Goal: Task Accomplishment & Management: Manage account settings

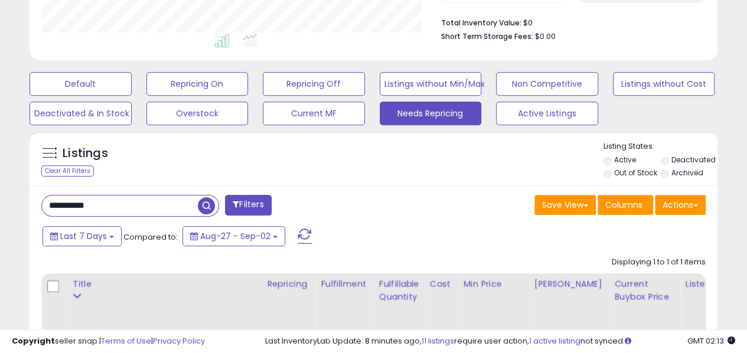
scroll to position [295, 0]
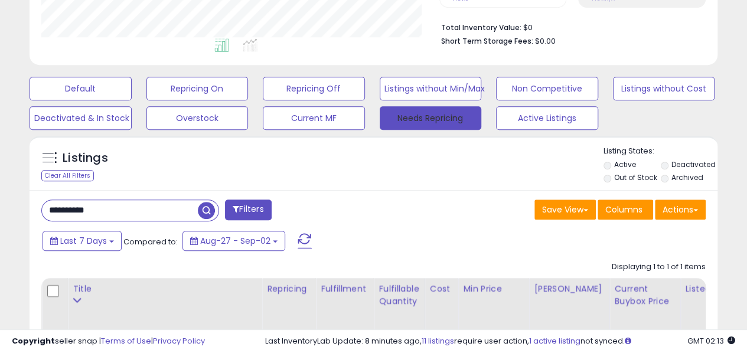
click at [456, 113] on button "Needs Repricing" at bounding box center [431, 118] width 102 height 24
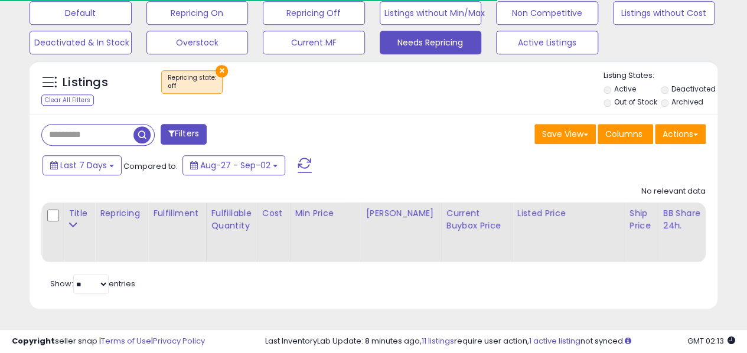
scroll to position [242, 398]
click at [84, 125] on input "text" at bounding box center [88, 135] width 92 height 21
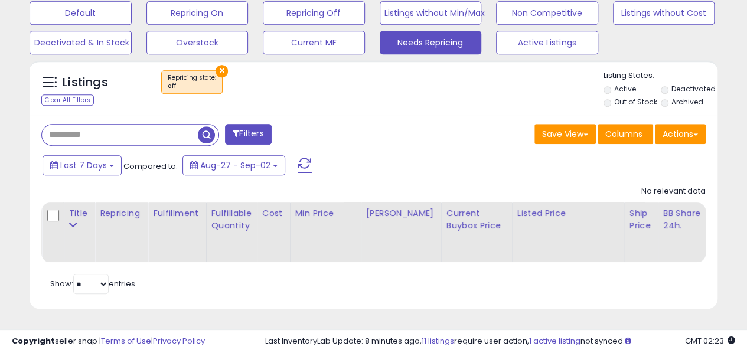
click at [361, 126] on div "Filters" at bounding box center [202, 136] width 341 height 24
click at [97, 125] on input "text" at bounding box center [120, 135] width 156 height 21
paste input "**********"
type input "**********"
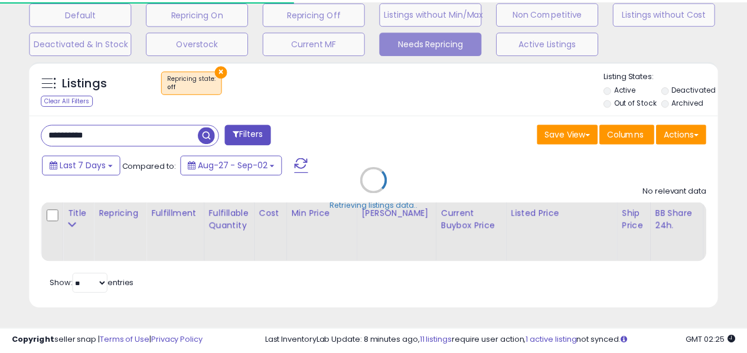
scroll to position [590360, 590205]
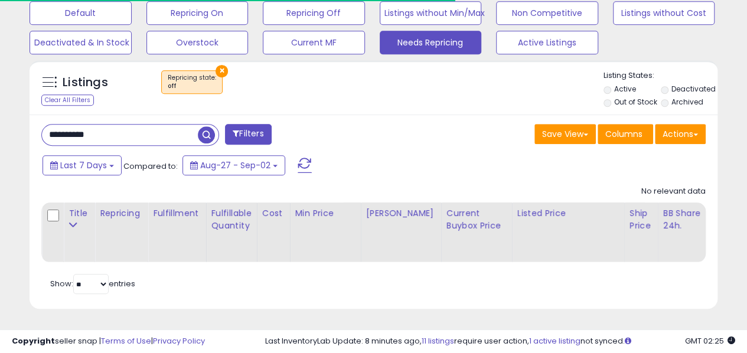
click at [633, 97] on label "Out of Stock" at bounding box center [635, 102] width 43 height 10
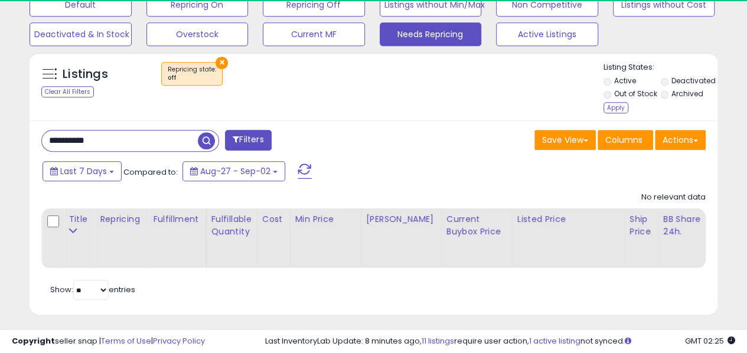
click at [687, 78] on label "Deactivated" at bounding box center [694, 81] width 44 height 10
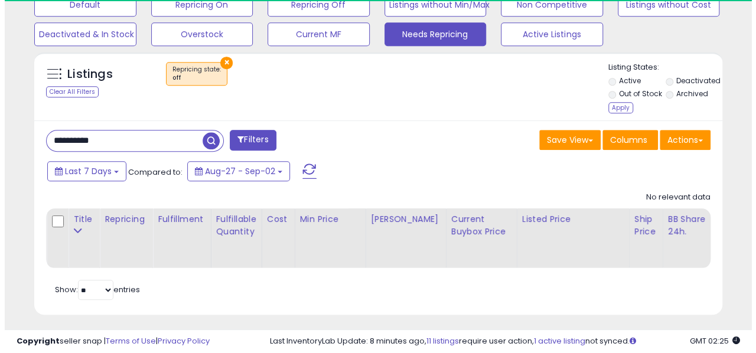
scroll to position [242, 398]
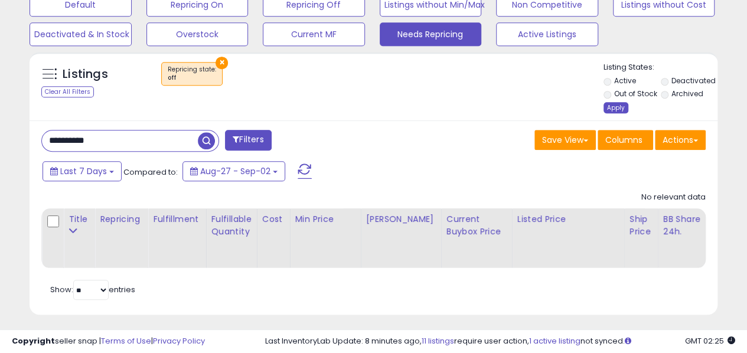
click at [620, 106] on div "Apply" at bounding box center [616, 107] width 25 height 11
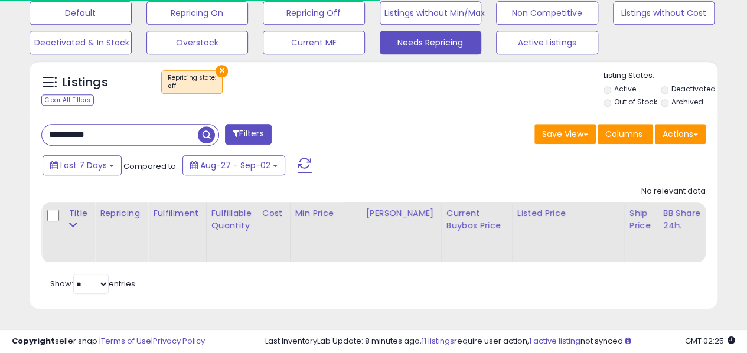
click at [217, 66] on button "×" at bounding box center [222, 71] width 12 height 12
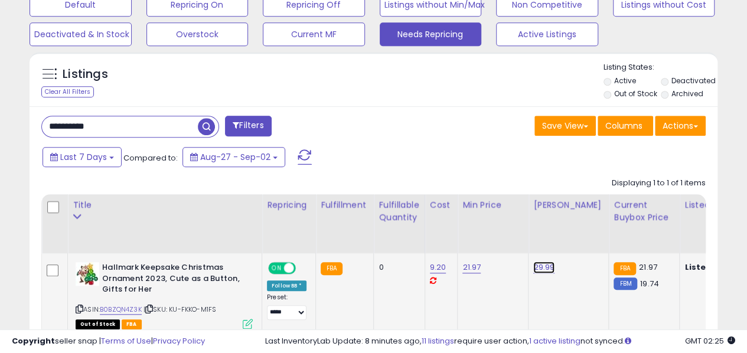
click at [550, 263] on link "29.99" at bounding box center [543, 268] width 21 height 12
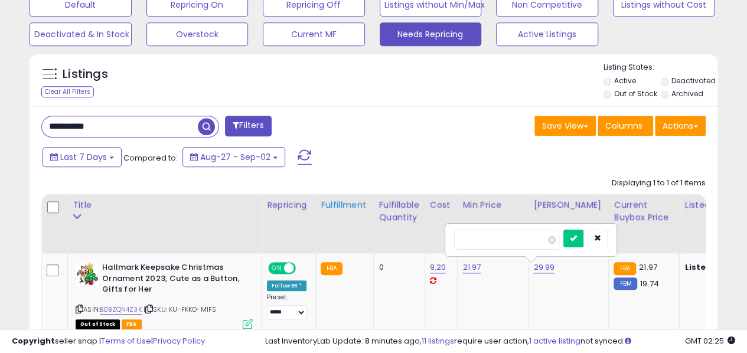
drag, startPoint x: 529, startPoint y: 238, endPoint x: 350, endPoint y: 246, distance: 179.7
click at [350, 246] on table "Title Repricing" at bounding box center [667, 265] width 1253 height 142
type input "*****"
click at [584, 231] on button "submit" at bounding box center [573, 239] width 20 height 18
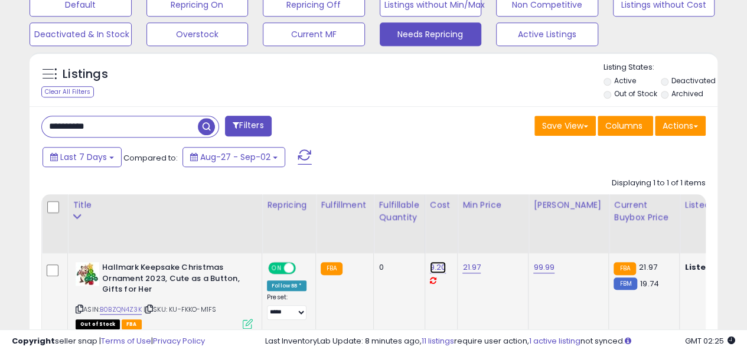
click at [436, 269] on link "9.20" at bounding box center [438, 268] width 17 height 12
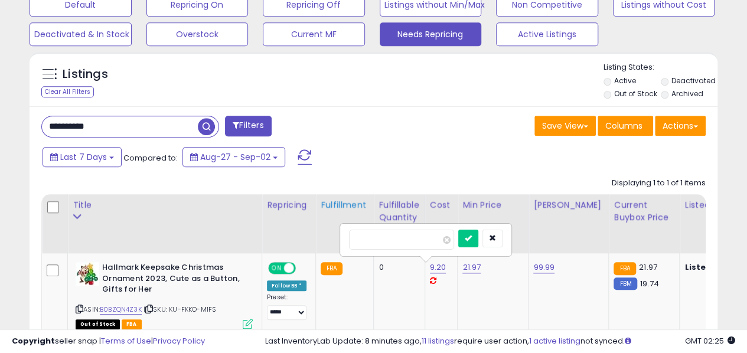
drag, startPoint x: 383, startPoint y: 243, endPoint x: 328, endPoint y: 233, distance: 55.2
click at [328, 233] on table "Title Repricing" at bounding box center [667, 265] width 1253 height 142
type input "*****"
click at [478, 234] on button "submit" at bounding box center [468, 239] width 20 height 18
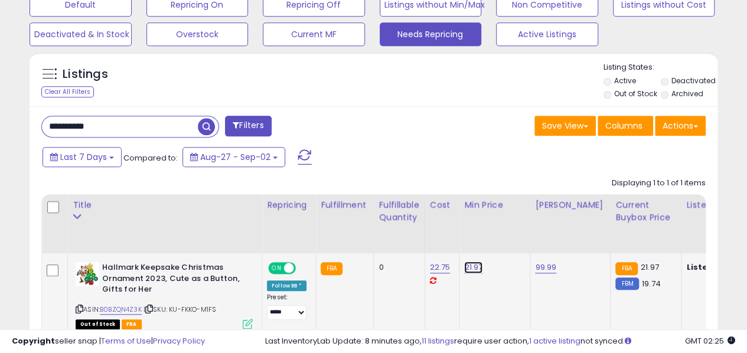
click at [468, 268] on link "21.97" at bounding box center [473, 268] width 18 height 12
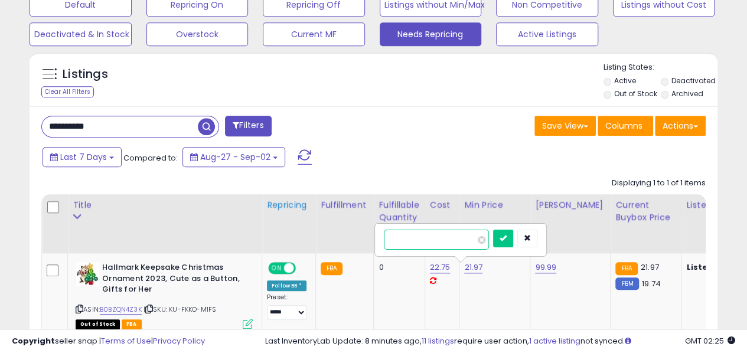
drag, startPoint x: 418, startPoint y: 239, endPoint x: 304, endPoint y: 211, distance: 116.9
click at [309, 217] on table "Title Repricing" at bounding box center [668, 265] width 1255 height 142
type input "*****"
click at [507, 239] on icon "submit" at bounding box center [503, 237] width 7 height 7
